Goal: Information Seeking & Learning: Learn about a topic

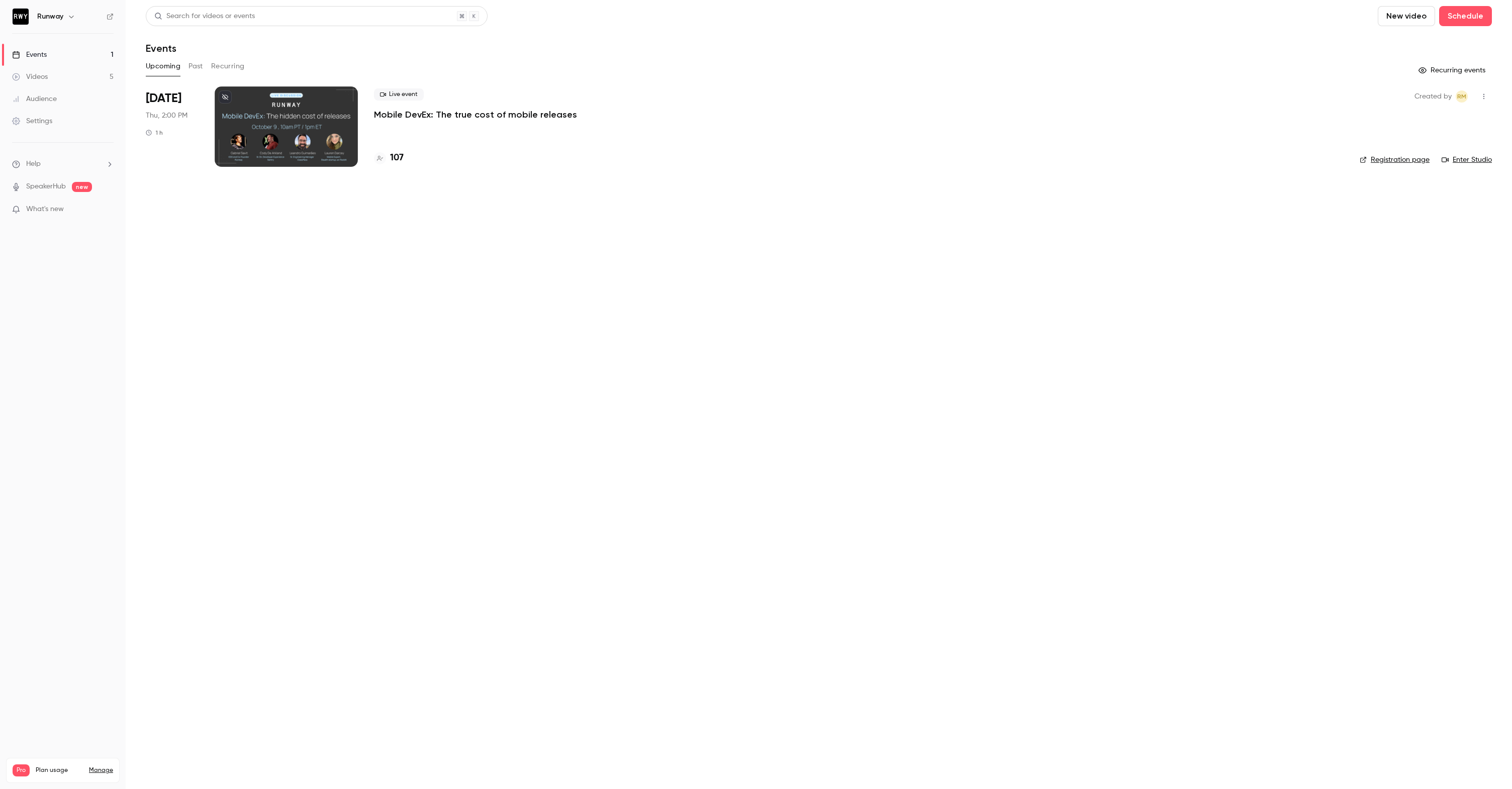
click at [559, 125] on div "Live event Mobile DevEx: The true cost of mobile releases 107" at bounding box center [858, 127] width 970 height 81
click at [528, 112] on p "Mobile DevEx: The true cost of mobile releases" at bounding box center [475, 115] width 203 height 12
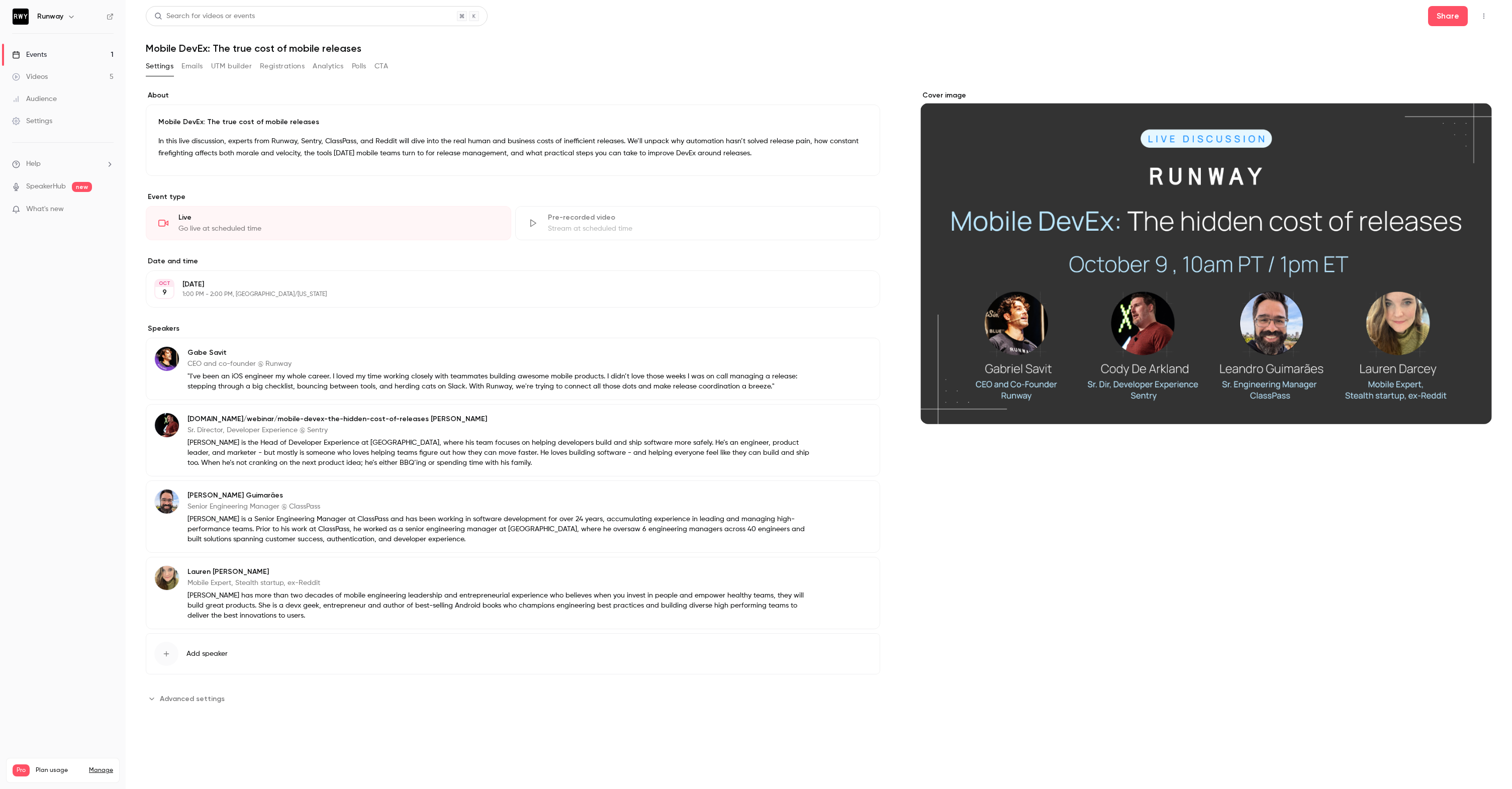
click at [72, 70] on link "Videos 5" at bounding box center [63, 76] width 125 height 22
